Goal: Task Accomplishment & Management: Manage account settings

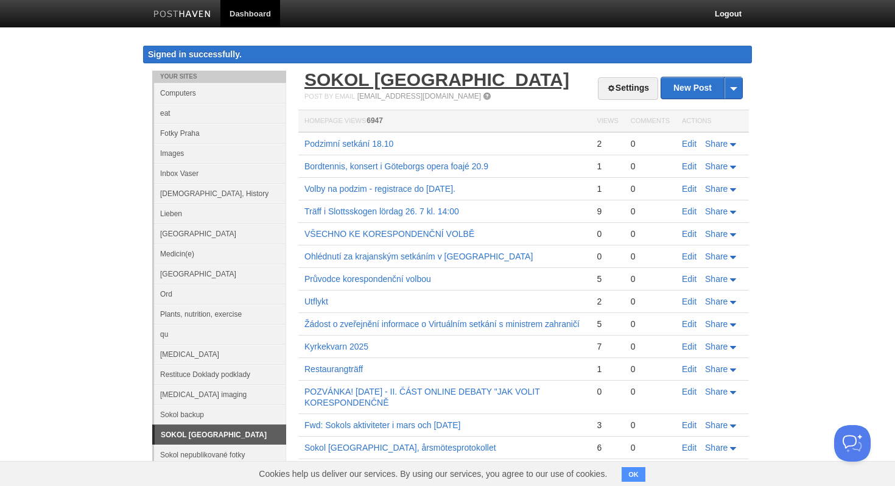
click at [328, 80] on link "SOKOL [GEOGRAPHIC_DATA]" at bounding box center [436, 79] width 265 height 20
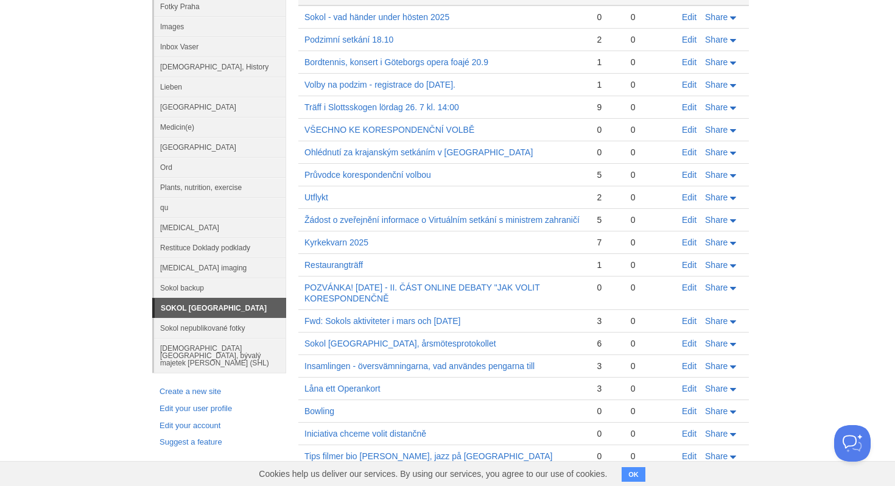
scroll to position [128, 0]
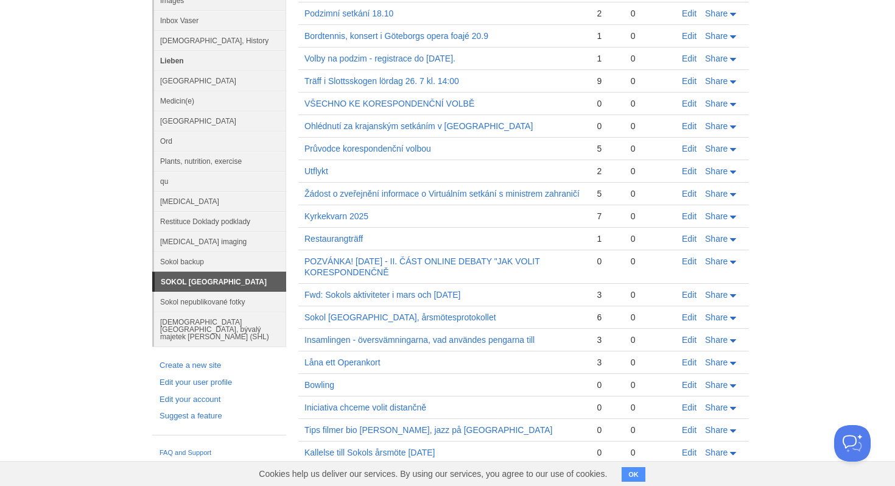
click at [179, 59] on link "Lieben" at bounding box center [220, 61] width 132 height 20
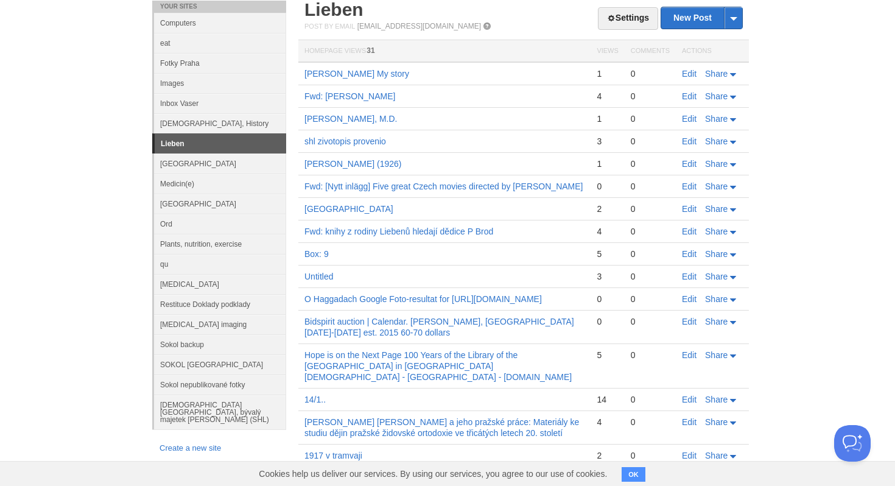
scroll to position [41, 0]
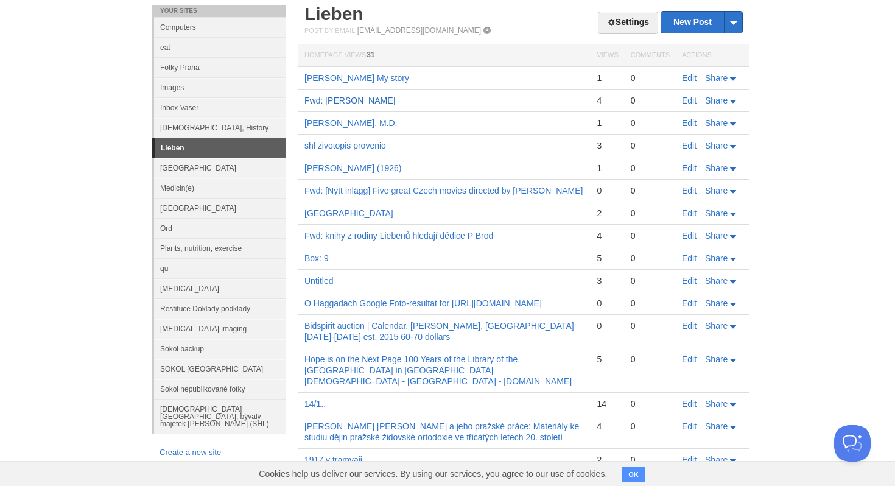
click at [344, 99] on link "Fwd: [PERSON_NAME]" at bounding box center [349, 101] width 91 height 10
drag, startPoint x: 359, startPoint y: 31, endPoint x: 454, endPoint y: 29, distance: 95.0
click at [454, 29] on div "Post by Email [EMAIL_ADDRESS][DOMAIN_NAME]" at bounding box center [523, 30] width 438 height 9
copy div "[EMAIL_ADDRESS][DOMAIN_NAME]"
click at [833, 23] on body "Dashboard Logout Your Sites Computers eat Fotky Praha Images Inbox Vaser Judais…" at bounding box center [447, 289] width 895 height 660
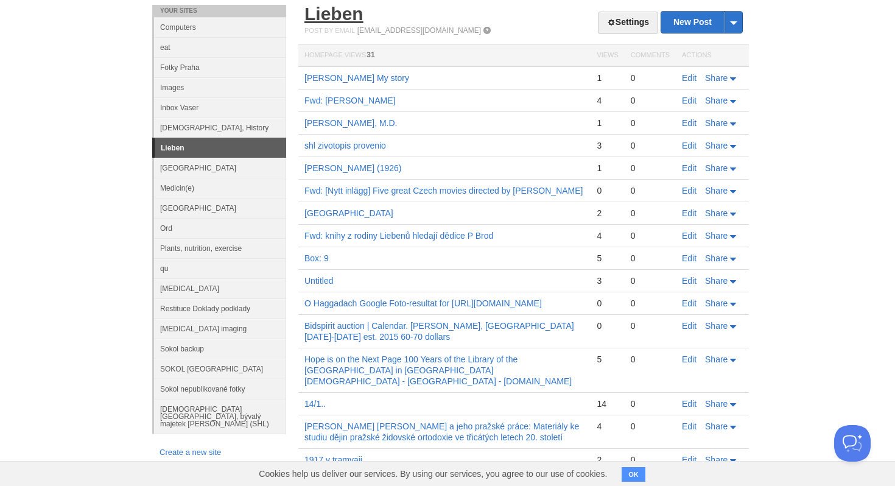
click at [344, 20] on link "Lieben" at bounding box center [333, 14] width 59 height 20
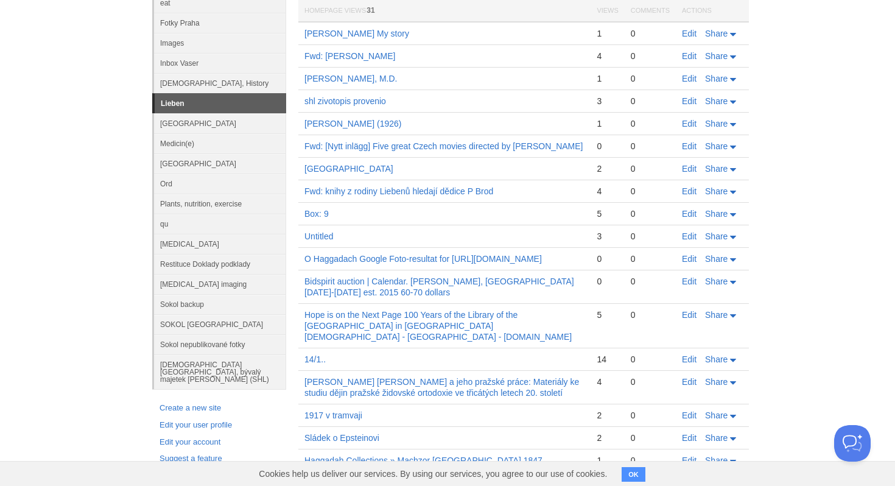
scroll to position [0, 0]
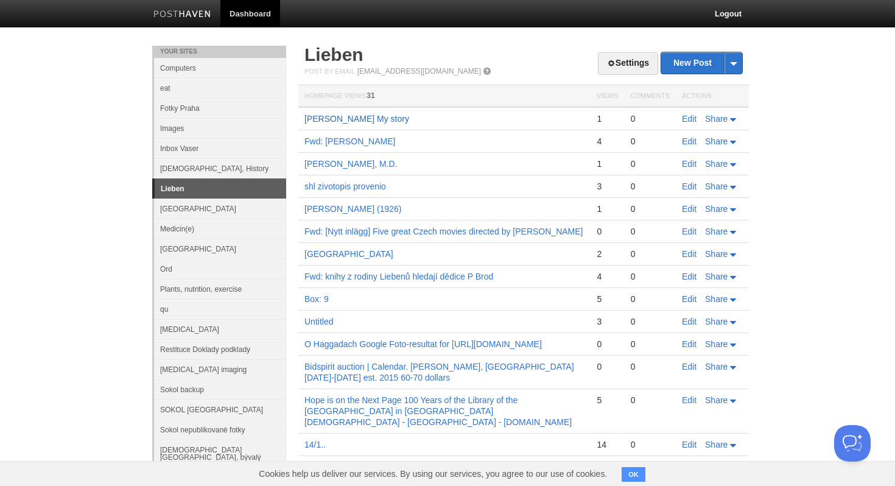
click at [347, 117] on link "[PERSON_NAME] My story" at bounding box center [356, 119] width 105 height 10
click at [363, 141] on link "Fwd: [PERSON_NAME]" at bounding box center [349, 141] width 91 height 10
click at [212, 193] on link "Lieben" at bounding box center [220, 188] width 131 height 19
click at [179, 191] on link "Lieben" at bounding box center [220, 188] width 131 height 19
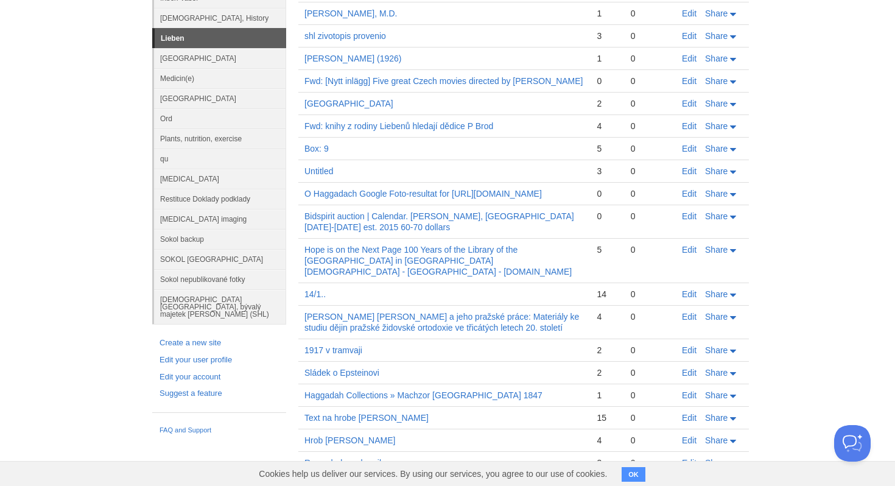
scroll to position [175, 0]
